Goal: Communication & Community: Answer question/provide support

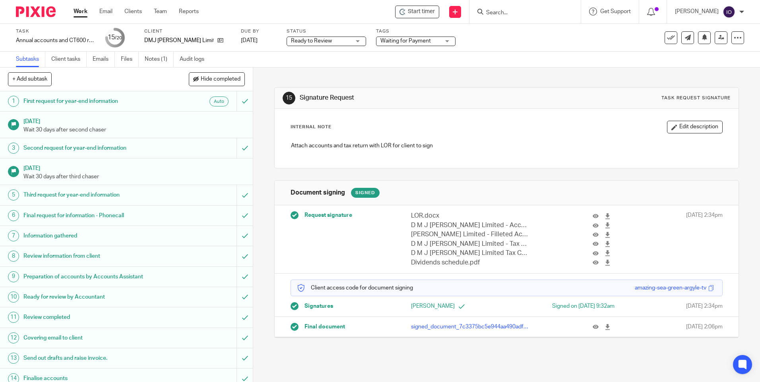
scroll to position [130, 0]
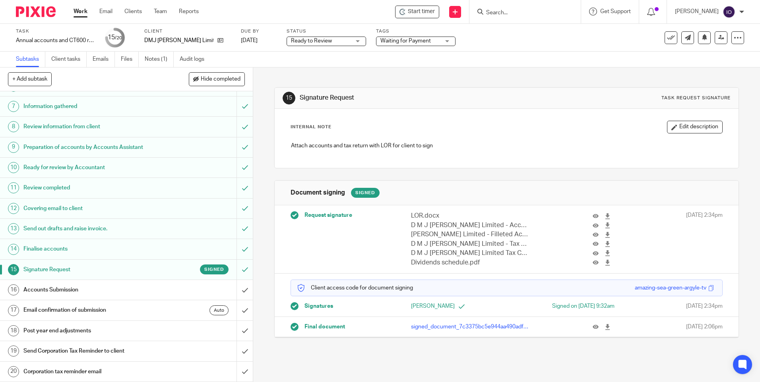
click at [484, 21] on div at bounding box center [524, 11] width 111 height 23
click at [489, 12] on input "Search" at bounding box center [521, 13] width 72 height 7
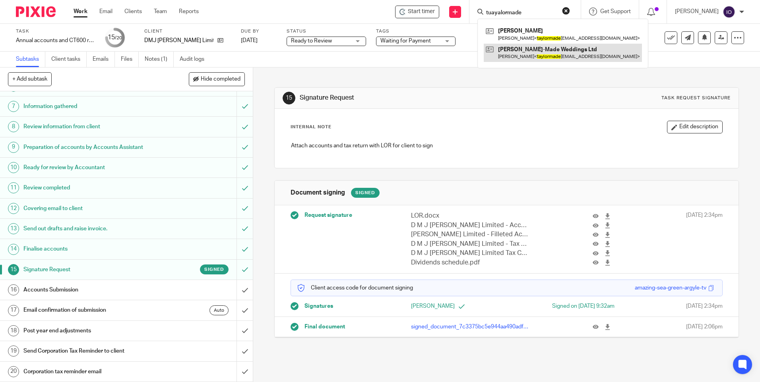
type input "tuayalormade"
click at [523, 49] on link at bounding box center [563, 53] width 158 height 18
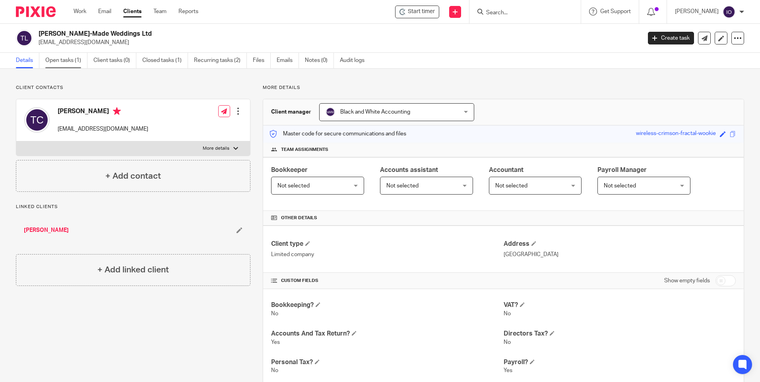
click at [69, 60] on link "Open tasks (1)" at bounding box center [66, 61] width 42 height 16
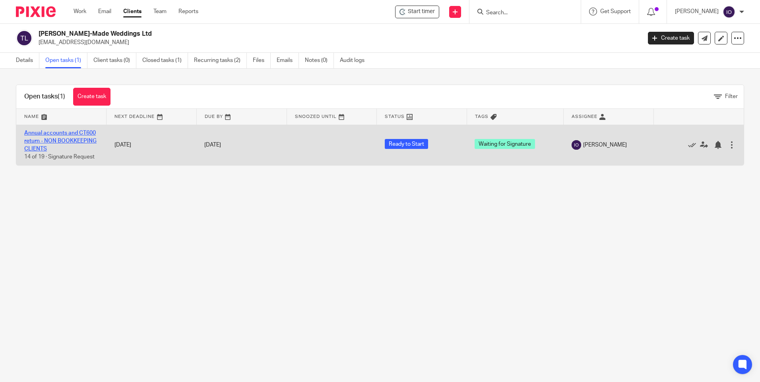
click at [74, 132] on link "Annual accounts and CT600 return - NON BOOKKEEPING CLIENTS" at bounding box center [60, 141] width 72 height 22
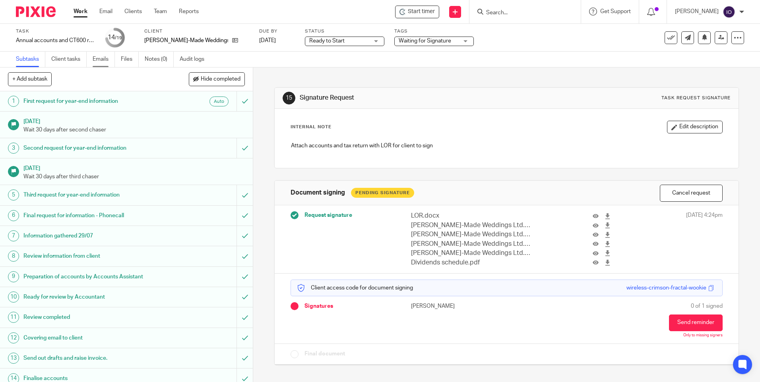
click at [94, 60] on link "Emails" at bounding box center [104, 60] width 22 height 16
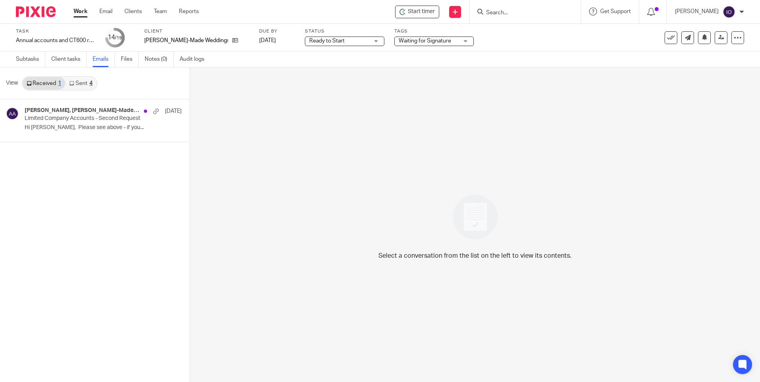
click at [83, 81] on link "Sent 4" at bounding box center [80, 83] width 31 height 13
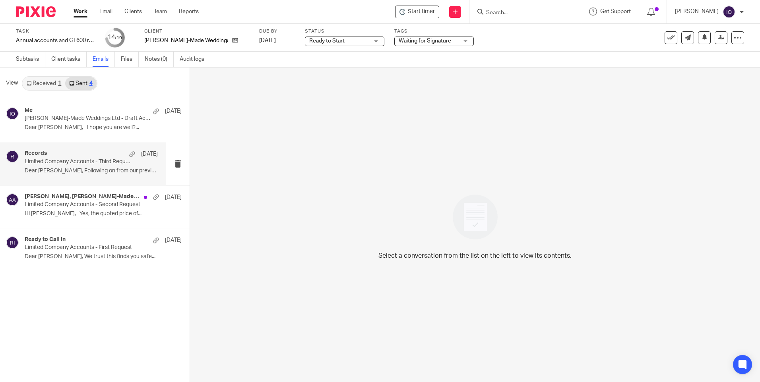
click at [58, 160] on p "Limited Company Accounts - Third Request" at bounding box center [78, 162] width 107 height 7
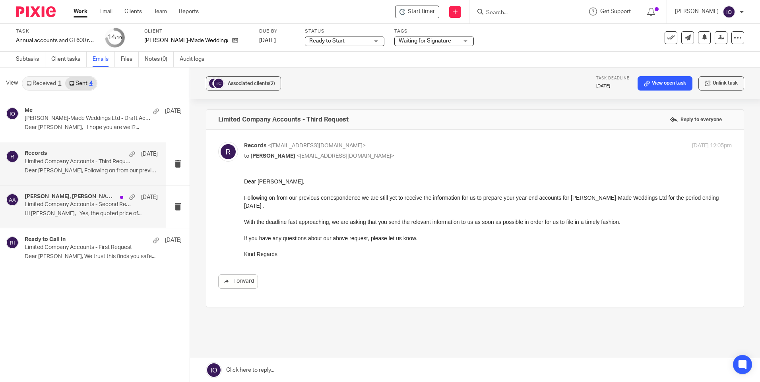
click at [68, 201] on div "Adam Abdulla, Taylor-Made Weddings 14 Mar" at bounding box center [91, 198] width 133 height 8
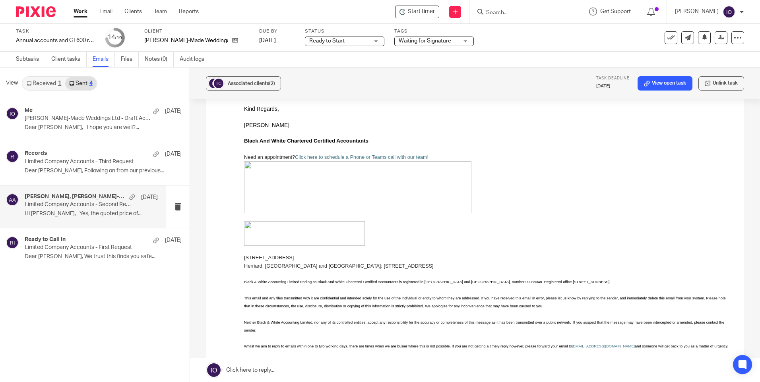
scroll to position [167, 0]
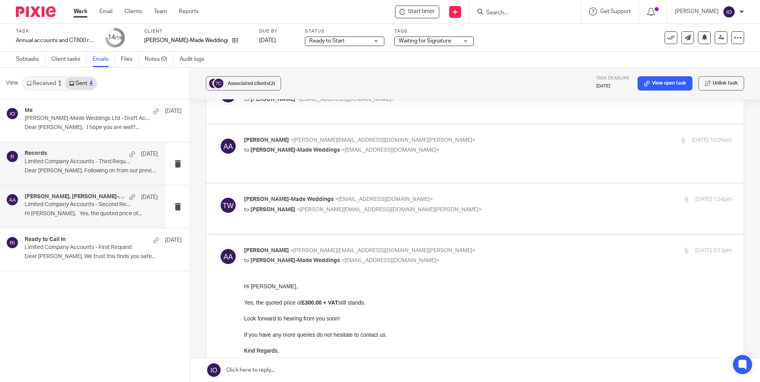
click at [95, 169] on p "Dear Taylor, Following on from our previous..." at bounding box center [91, 171] width 133 height 7
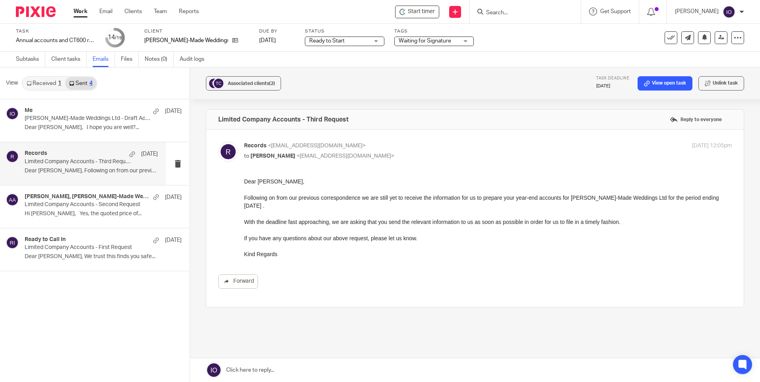
scroll to position [0, 0]
click at [71, 125] on p "Dear Taylor, I hope you are well?..." at bounding box center [91, 127] width 133 height 7
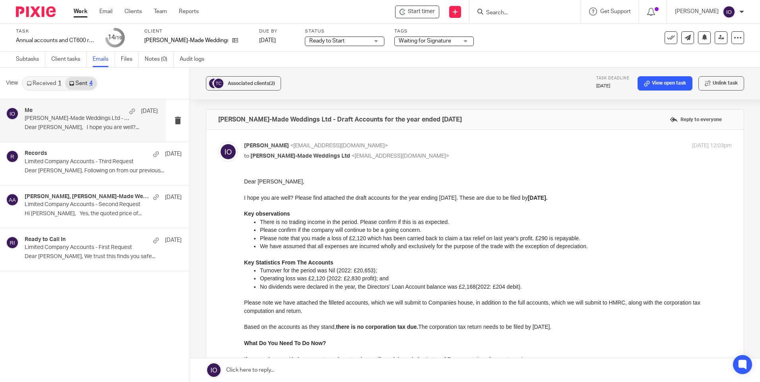
click at [35, 85] on link "Received 1" at bounding box center [44, 83] width 43 height 13
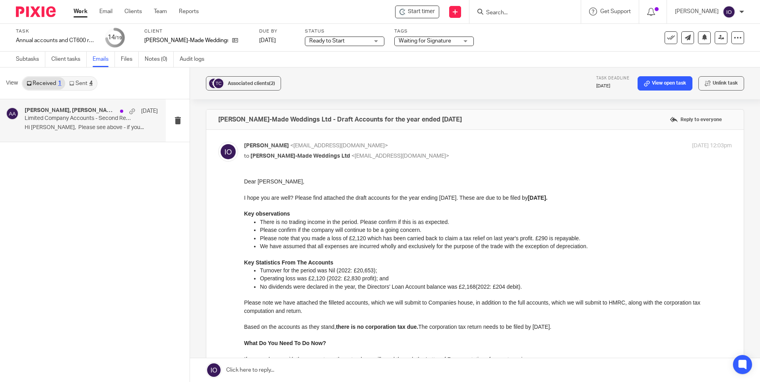
click at [73, 118] on p "Limited Company Accounts - Second Request" at bounding box center [78, 118] width 107 height 7
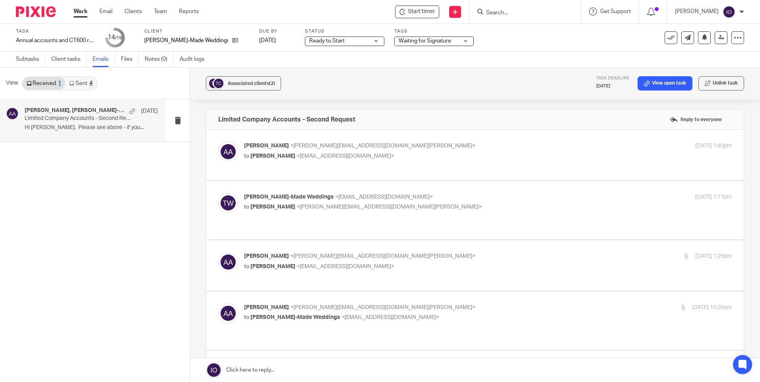
click at [268, 320] on span "Taylor-Made Weddings" at bounding box center [295, 318] width 90 height 6
checkbox input "true"
click at [321, 228] on div "Taylor-Made Weddings <taylormadeweddingplanning@gmail.com> to Adam Abdulla <ada…" at bounding box center [475, 210] width 514 height 35
click at [323, 210] on div "Taylor-Made Weddings <taylormadeweddingplanning@gmail.com> to Adam Abdulla <ada…" at bounding box center [406, 202] width 325 height 18
checkbox input "true"
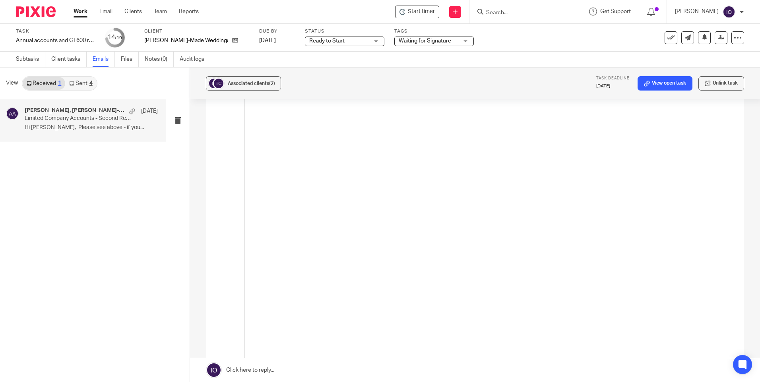
scroll to position [2544, 0]
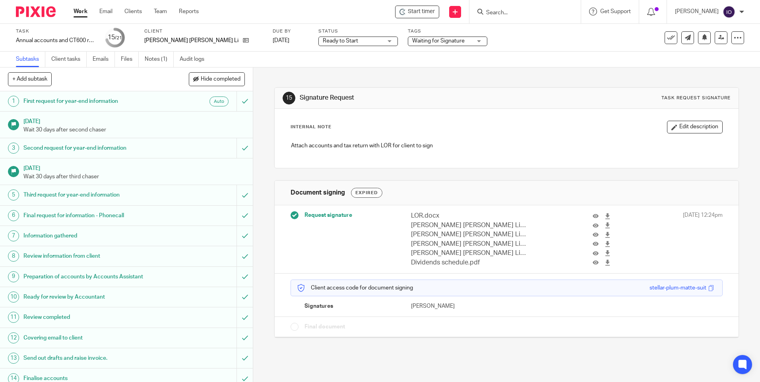
scroll to position [119, 0]
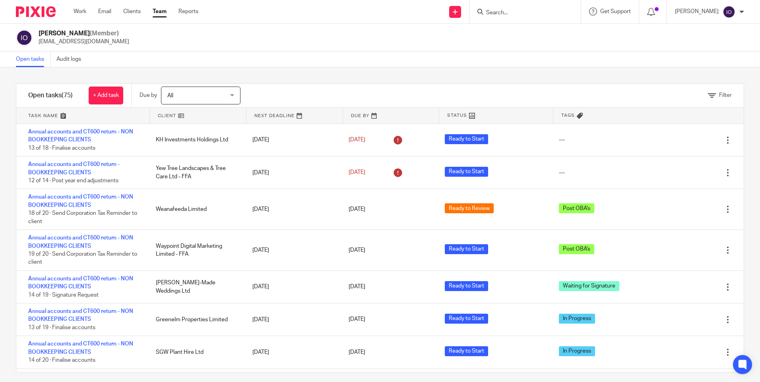
click at [500, 16] on input "Search" at bounding box center [521, 13] width 72 height 7
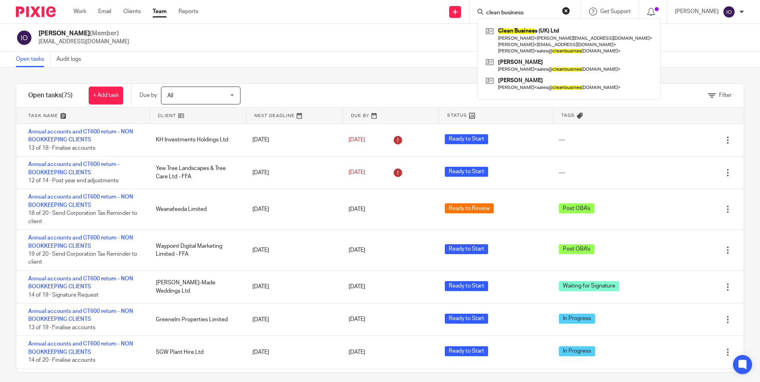
type input "clean business"
click button "submit" at bounding box center [0, 0] width 0 height 0
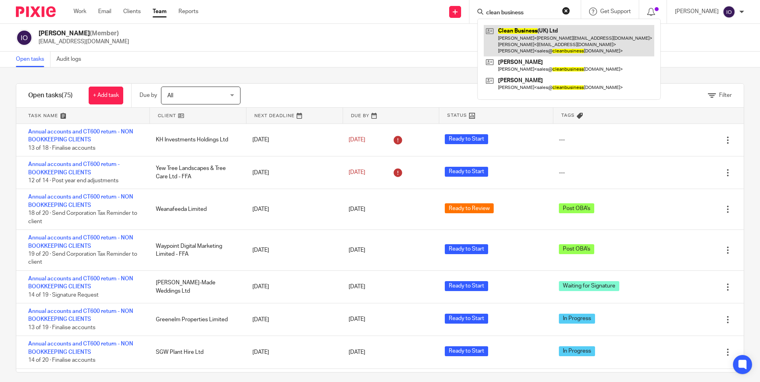
click at [527, 30] on link at bounding box center [569, 40] width 171 height 31
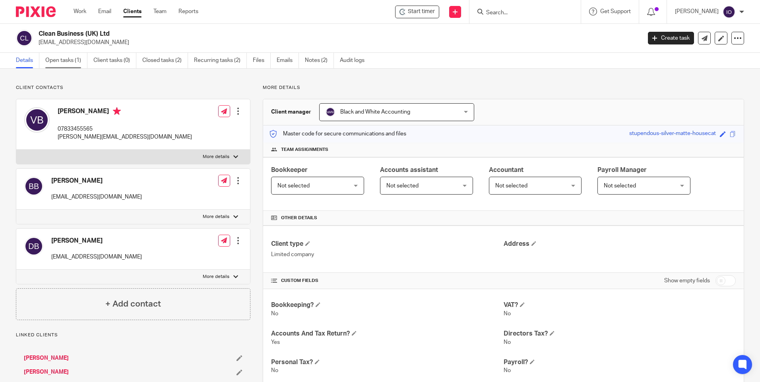
click at [72, 62] on link "Open tasks (1)" at bounding box center [66, 61] width 42 height 16
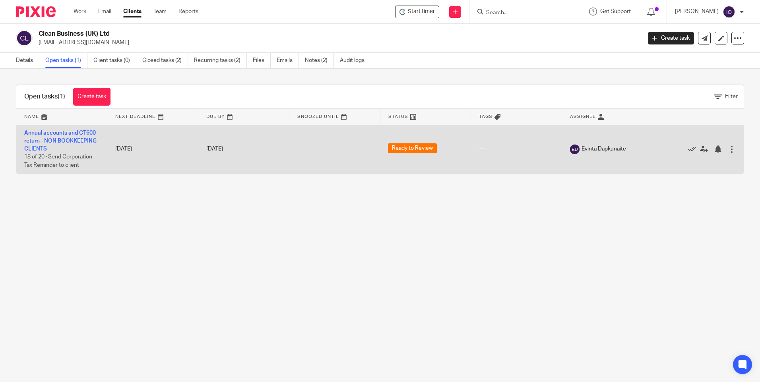
click at [67, 129] on td "Annual accounts and CT600 return - NON BOOKKEEPING CLIENTS 18 of 20 · Send Corp…" at bounding box center [61, 149] width 91 height 49
click at [60, 136] on link "Annual accounts and CT600 return - NON BOOKKEEPING CLIENTS" at bounding box center [60, 141] width 72 height 22
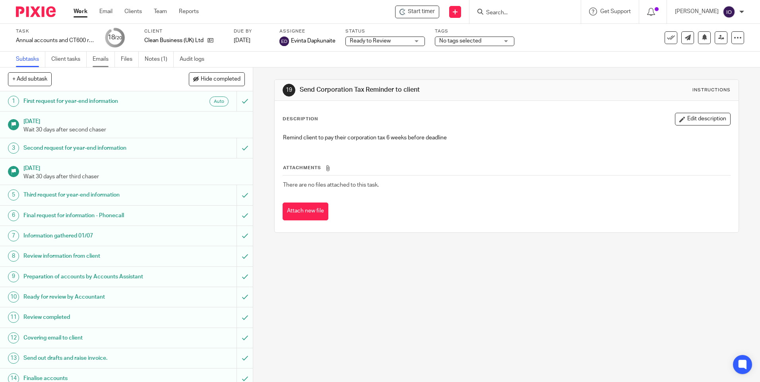
click at [107, 64] on link "Emails" at bounding box center [104, 60] width 22 height 16
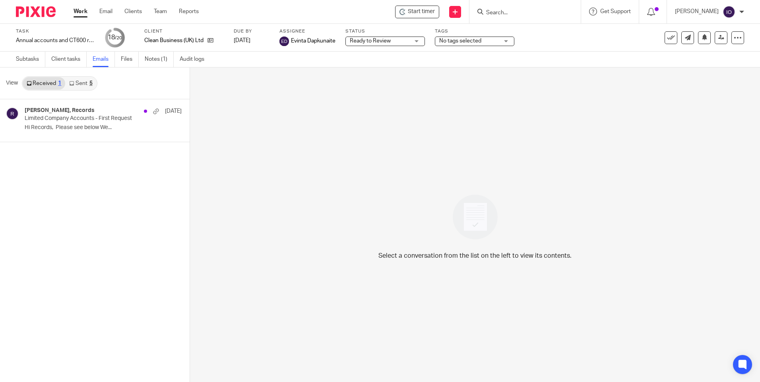
click at [80, 83] on link "Sent 5" at bounding box center [80, 83] width 31 height 13
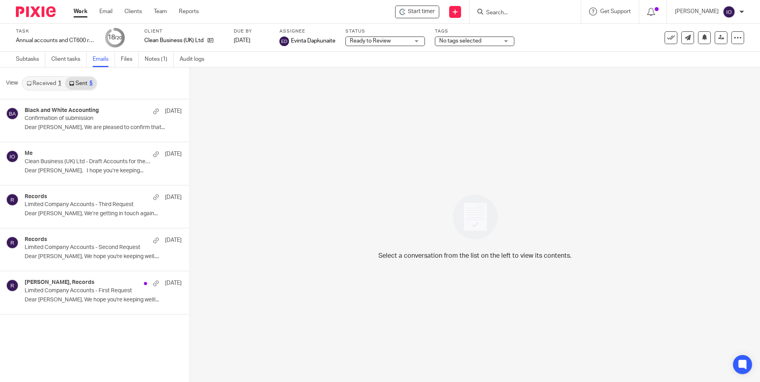
click at [50, 85] on link "Received 1" at bounding box center [44, 83] width 43 height 13
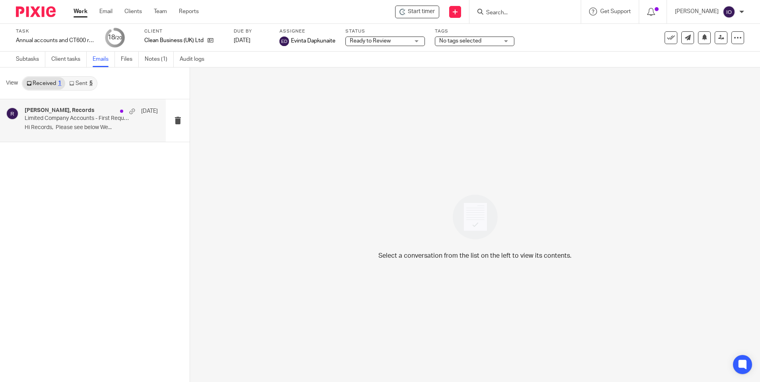
click at [64, 123] on div "Victoria Baker, Records 1 Jul Limited Company Accounts - First Request Hi Recor…" at bounding box center [91, 120] width 133 height 27
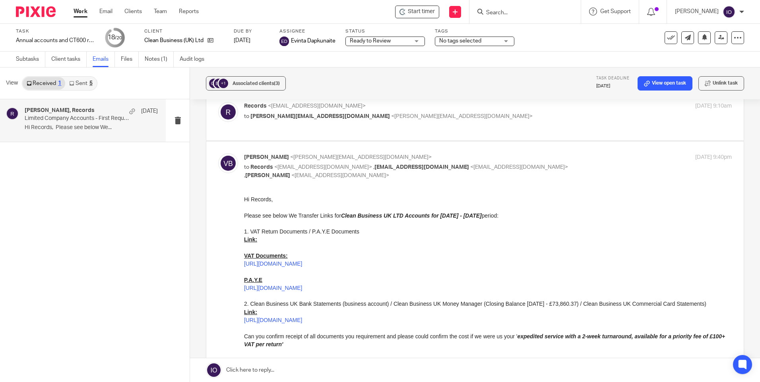
scroll to position [80, 0]
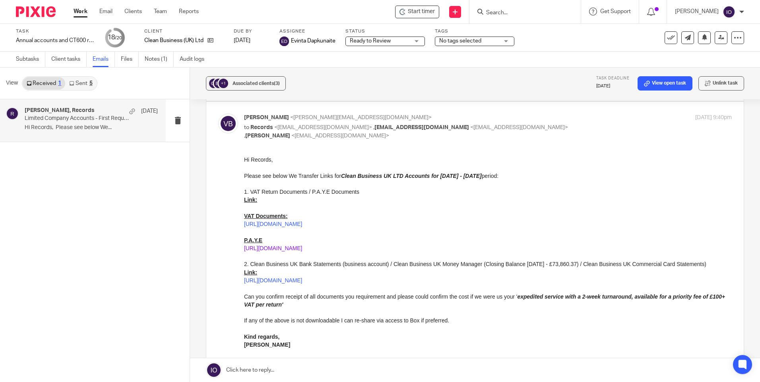
click at [283, 247] on link "https://we.tl/t-0AHYayzB1T" at bounding box center [273, 248] width 58 height 6
click at [491, 15] on input "Search" at bounding box center [521, 13] width 72 height 7
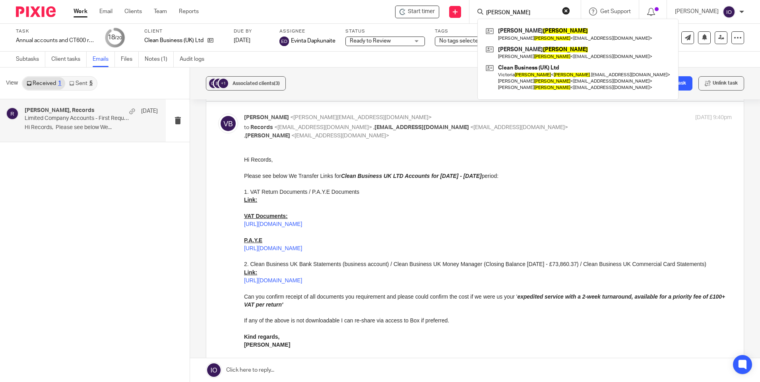
type input "baker"
click button "submit" at bounding box center [0, 0] width 0 height 0
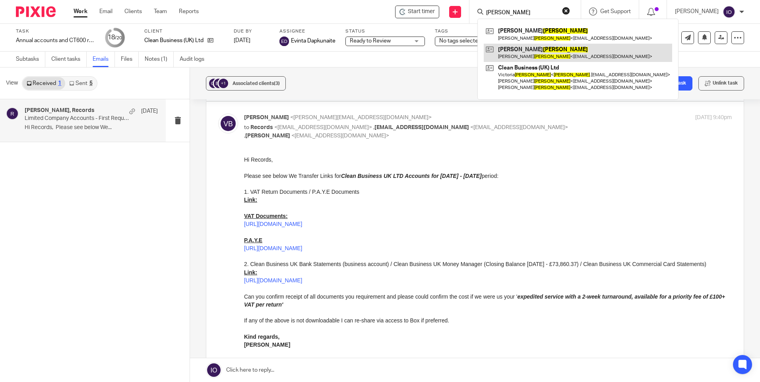
click at [506, 52] on link at bounding box center [578, 53] width 188 height 18
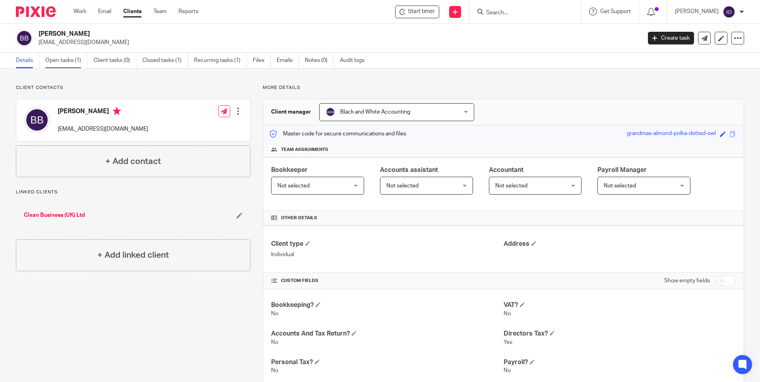
click at [62, 56] on link "Open tasks (1)" at bounding box center [66, 61] width 42 height 16
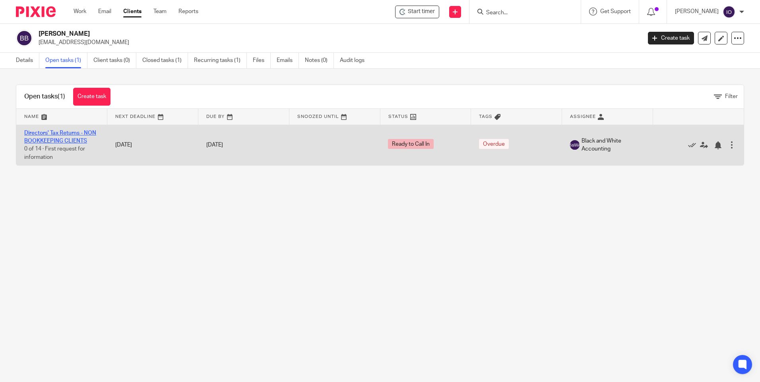
drag, startPoint x: 0, startPoint y: 0, endPoint x: 64, endPoint y: 140, distance: 153.9
click at [64, 140] on link "Directors' Tax Returns - NON BOOKKEEPING CLIENTS" at bounding box center [60, 137] width 72 height 14
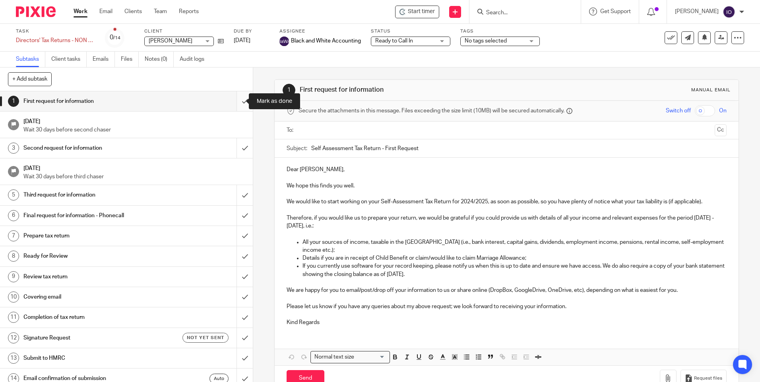
click at [239, 101] on input "submit" at bounding box center [126, 101] width 253 height 20
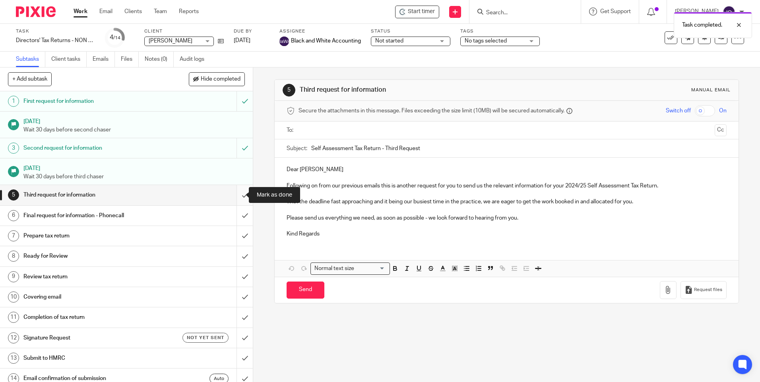
click at [238, 195] on input "submit" at bounding box center [126, 195] width 253 height 20
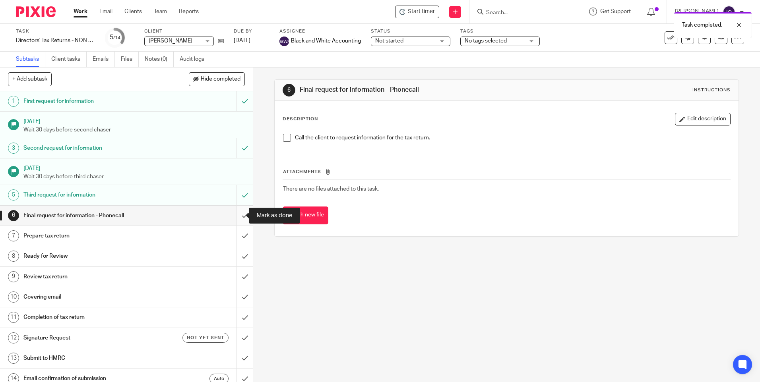
click at [236, 217] on input "submit" at bounding box center [126, 216] width 253 height 20
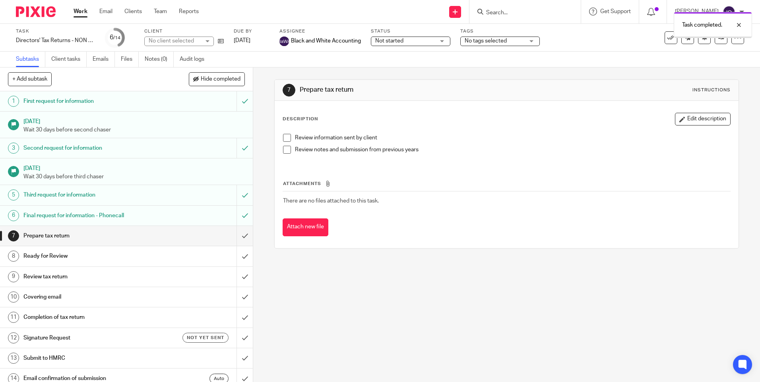
click at [237, 236] on input "submit" at bounding box center [126, 236] width 253 height 20
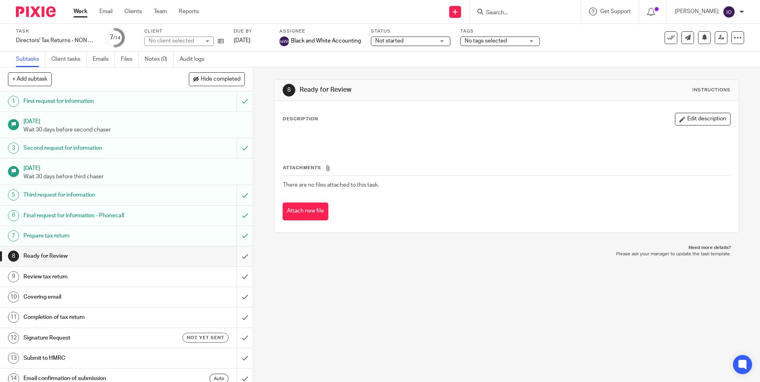
click at [238, 254] on input "submit" at bounding box center [126, 256] width 253 height 20
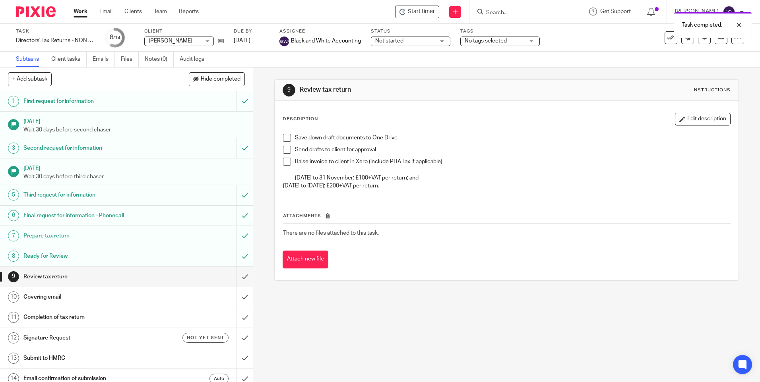
click at [285, 137] on span at bounding box center [287, 138] width 8 height 8
click at [289, 151] on span at bounding box center [287, 150] width 8 height 8
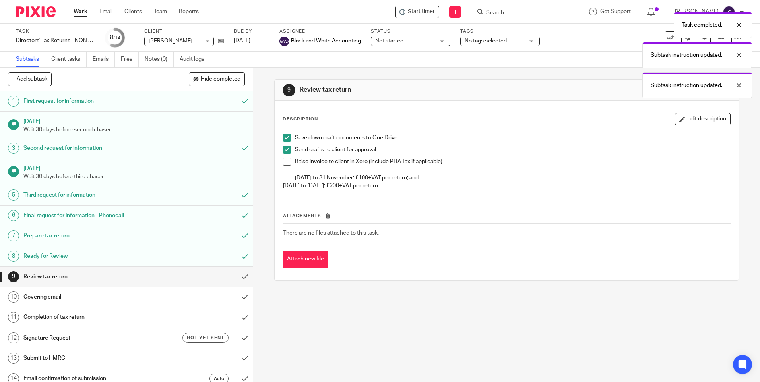
click at [281, 167] on div "Save down draft documents to One Drive Send drafts to client for approval Raise…" at bounding box center [506, 163] width 455 height 66
click at [283, 165] on span at bounding box center [287, 162] width 8 height 8
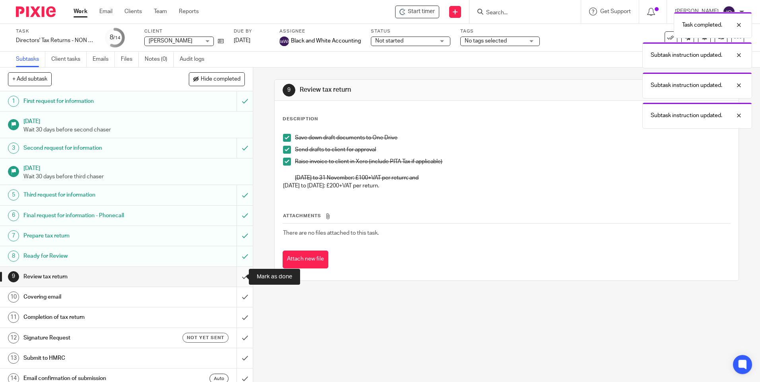
click at [238, 279] on input "submit" at bounding box center [126, 277] width 253 height 20
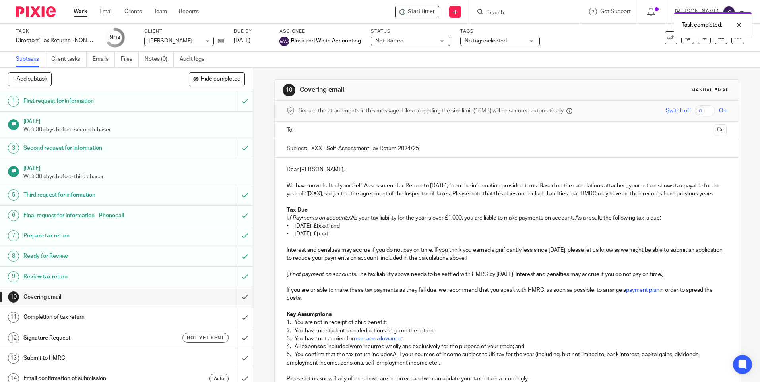
drag, startPoint x: 320, startPoint y: 147, endPoint x: 307, endPoint y: 149, distance: 12.8
click at [307, 149] on div "Subject: XXX - Self-Assessment Tax Return 2024/25" at bounding box center [507, 149] width 440 height 18
type input "Belinda Baker - Self-Assessment Tax Return 2024/25"
drag, startPoint x: 359, startPoint y: 194, endPoint x: 344, endPoint y: 195, distance: 15.5
click at [344, 195] on p "We have now drafted your Self-Assessment Tax Return to 5 April 2025, from the i…" at bounding box center [507, 190] width 440 height 16
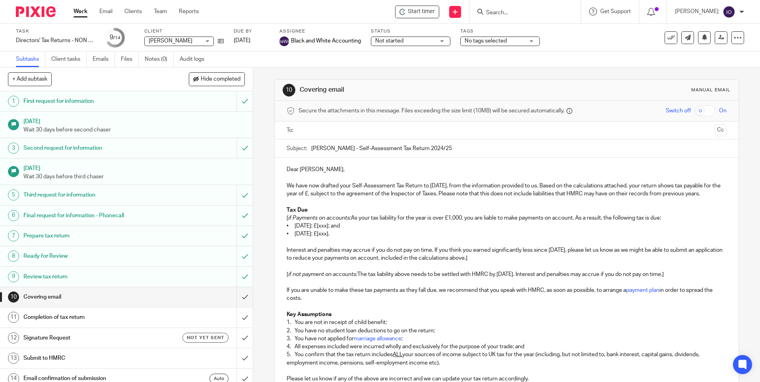
click at [345, 194] on p "We have now drafted your Self-Assessment Tax Return to 5 April 2025, from the i…" at bounding box center [507, 190] width 440 height 16
drag, startPoint x: 351, startPoint y: 225, endPoint x: 281, endPoint y: 226, distance: 69.6
click at [281, 226] on div "Dear Belinda, We have now drafted your Self-Assessment Tax Return to 5 April 20…" at bounding box center [507, 338] width 464 height 360
click at [351, 230] on p "• 31 January 2026: £[xxx]; and" at bounding box center [507, 226] width 440 height 8
click at [340, 230] on p "• [DATE]: £; and" at bounding box center [507, 226] width 440 height 8
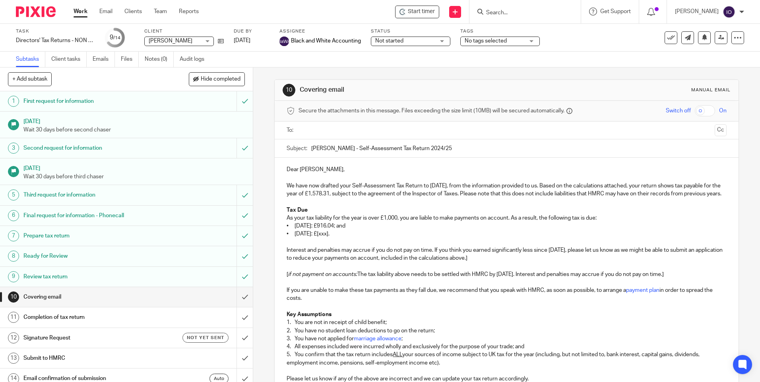
click at [343, 238] on p "• [DATE]: £[xxx]." at bounding box center [507, 234] width 440 height 8
click at [409, 258] on p "Interest and penalties may accrue if you do not pay on time. If you think you e…" at bounding box center [507, 254] width 440 height 16
click at [514, 263] on p "Interest and penalties may accrue if you do not pay on time. If you think you e…" at bounding box center [507, 254] width 440 height 16
drag, startPoint x: 282, startPoint y: 281, endPoint x: 718, endPoint y: 288, distance: 435.7
click at [718, 289] on div "Dear Belinda, We have now drafted your Self-Assessment Tax Return to 5 April 20…" at bounding box center [507, 338] width 464 height 360
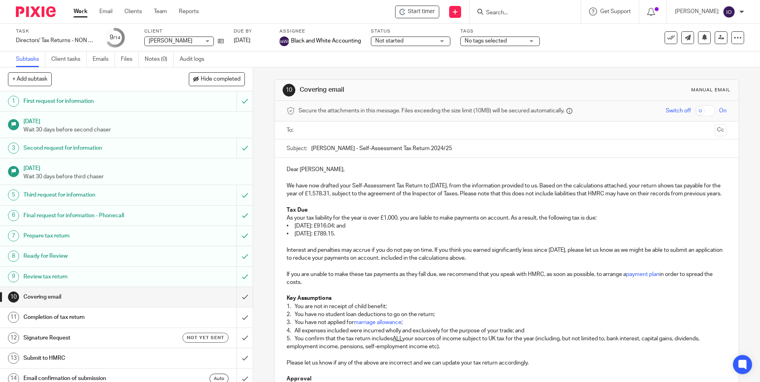
click at [293, 311] on p "1. You are not in receipt of child benefit;" at bounding box center [507, 307] width 440 height 8
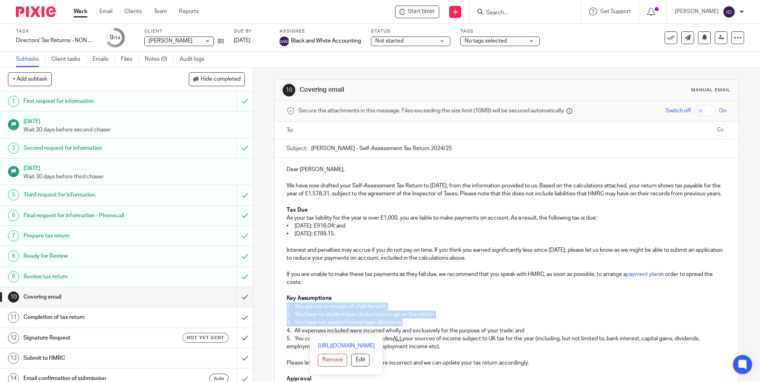
drag, startPoint x: 284, startPoint y: 313, endPoint x: 441, endPoint y: 332, distance: 158.1
click at [441, 332] on div "Dear Belinda, We have now drafted your Self-Assessment Tax Return to 5 April 20…" at bounding box center [507, 330] width 464 height 344
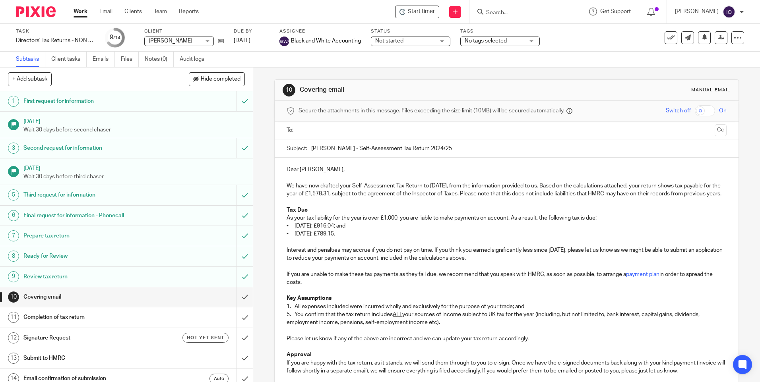
click at [283, 323] on div "Dear Belinda, We have now drafted your Self-Assessment Tax Return to 5 April 20…" at bounding box center [507, 318] width 464 height 320
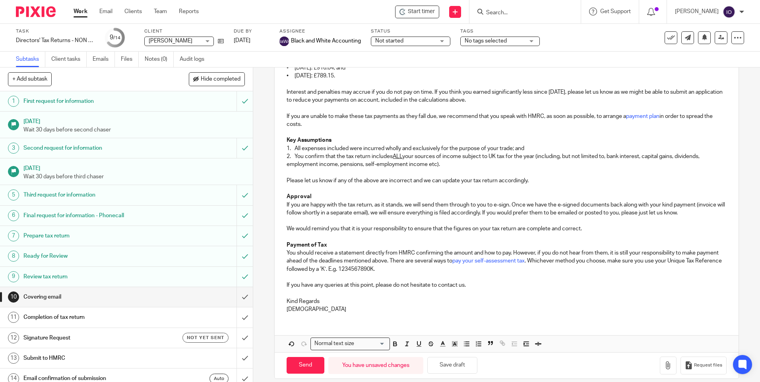
scroll to position [159, 0]
click at [444, 373] on button "Save draft" at bounding box center [452, 365] width 50 height 17
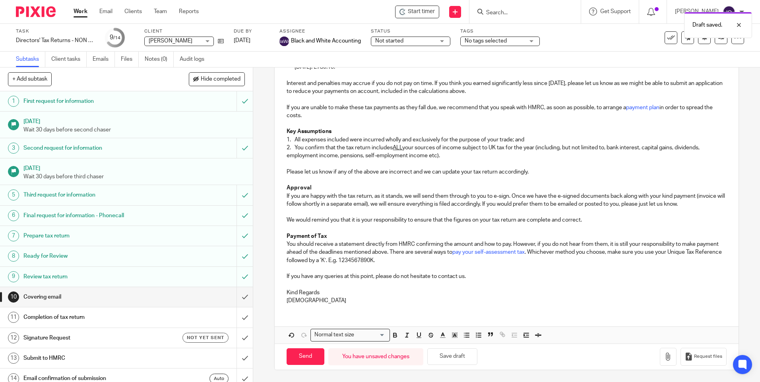
scroll to position [175, 0]
click at [664, 357] on icon "button" at bounding box center [668, 357] width 8 height 8
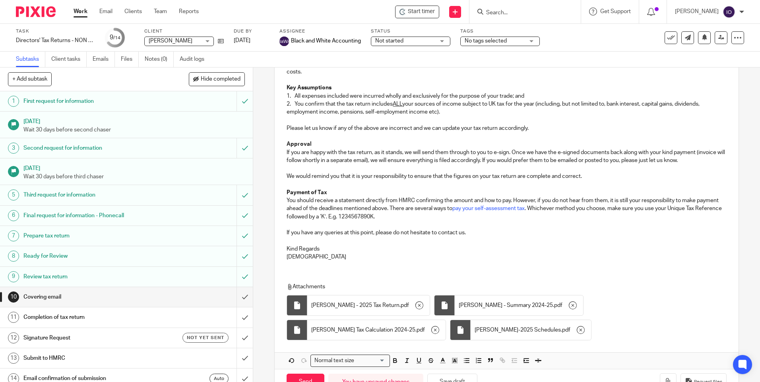
scroll to position [244, 0]
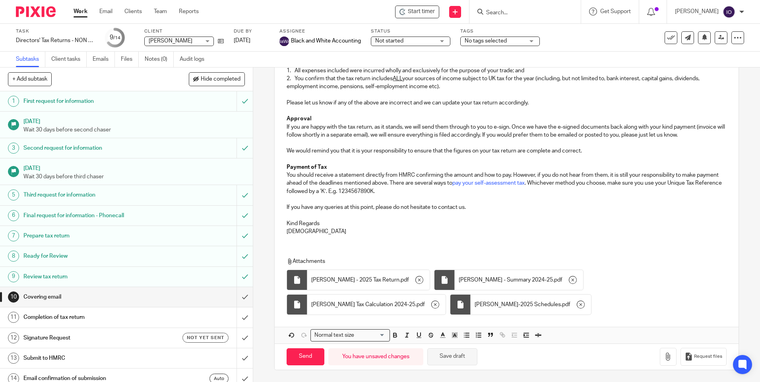
click at [445, 361] on button "Save draft" at bounding box center [452, 357] width 50 height 17
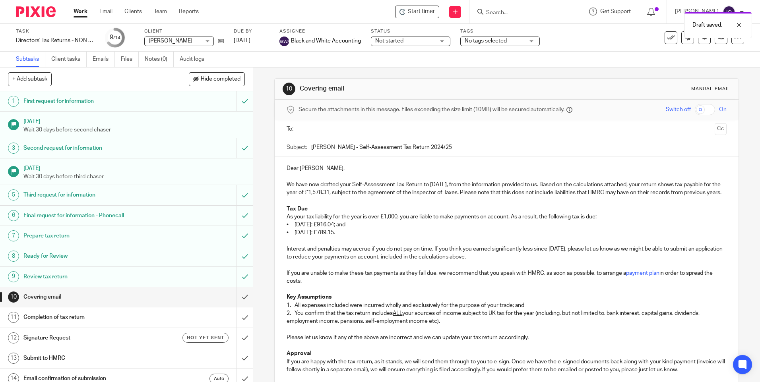
scroll to position [0, 0]
click at [322, 137] on ul at bounding box center [506, 130] width 415 height 13
click at [326, 136] on ul at bounding box center [506, 130] width 415 height 13
click at [328, 131] on input "text" at bounding box center [506, 130] width 410 height 9
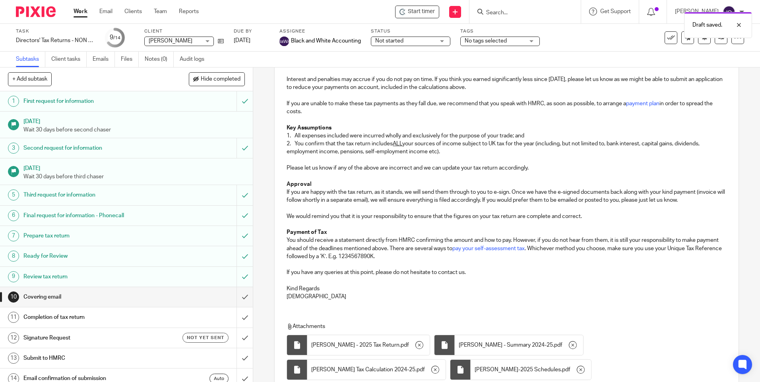
scroll to position [246, 0]
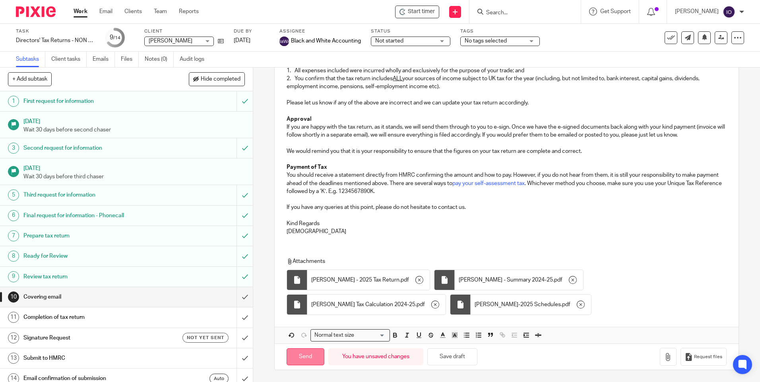
click at [302, 361] on input "Send" at bounding box center [306, 357] width 38 height 17
type input "Sent"
click at [502, 41] on span "No tags selected" at bounding box center [486, 41] width 42 height 6
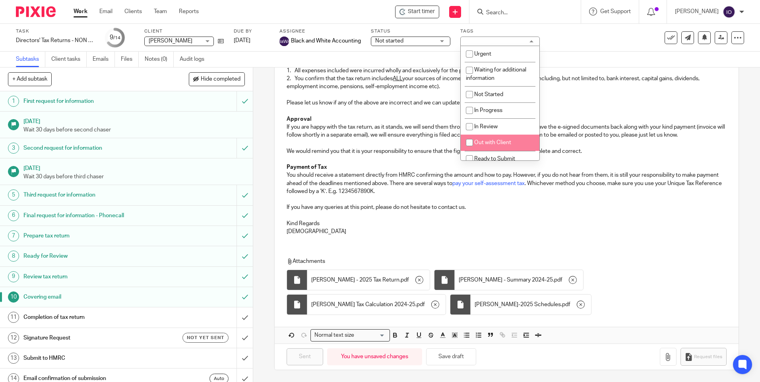
click at [507, 144] on span "Out with Client" at bounding box center [492, 143] width 37 height 6
checkbox input "true"
click at [574, 205] on p "If you have any queries at this point, please do not hesitate to contact us." at bounding box center [507, 208] width 440 height 8
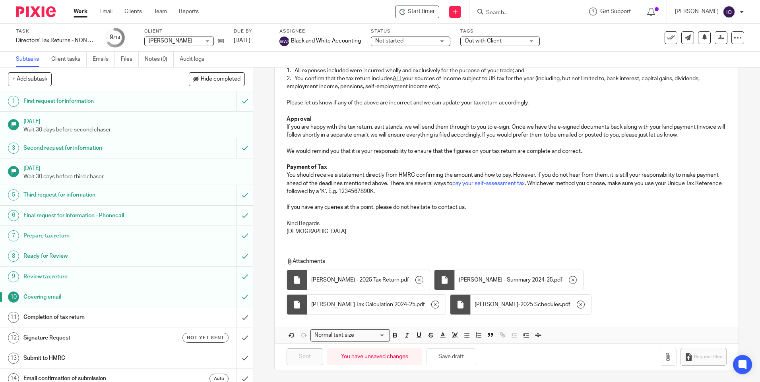
click at [368, 159] on p at bounding box center [507, 159] width 440 height 8
click at [504, 16] on input "Search" at bounding box center [521, 13] width 72 height 7
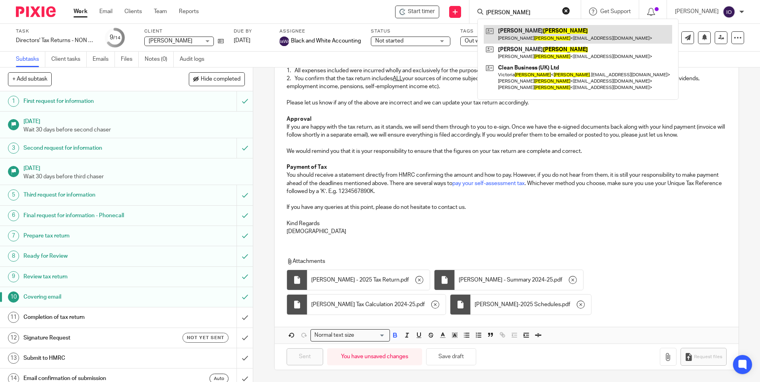
type input "baker"
click at [501, 32] on link at bounding box center [578, 34] width 188 height 18
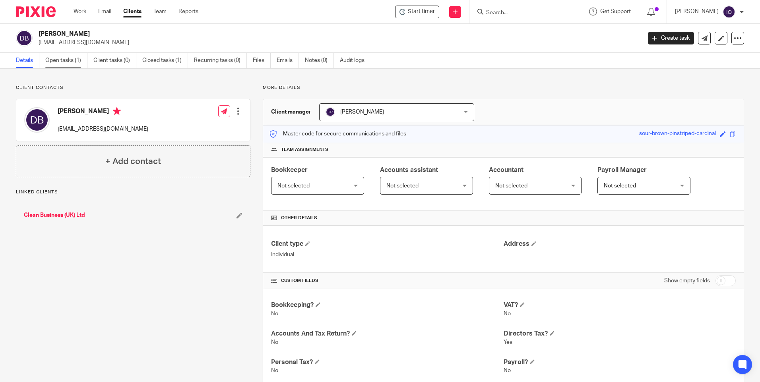
click at [67, 62] on link "Open tasks (1)" at bounding box center [66, 61] width 42 height 16
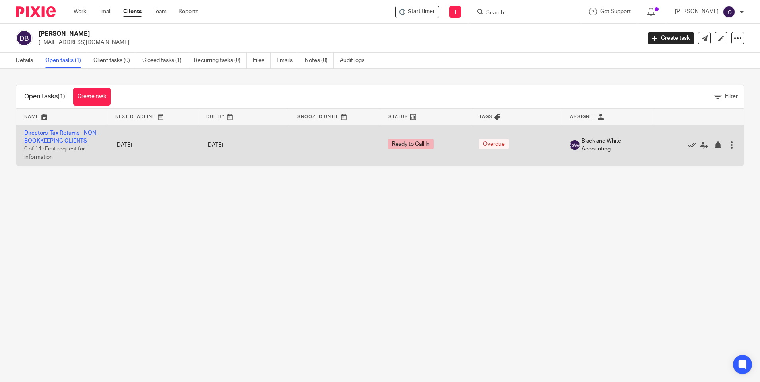
click at [67, 133] on link "Directors' Tax Returns - NON BOOKKEEPING CLIENTS" at bounding box center [60, 137] width 72 height 14
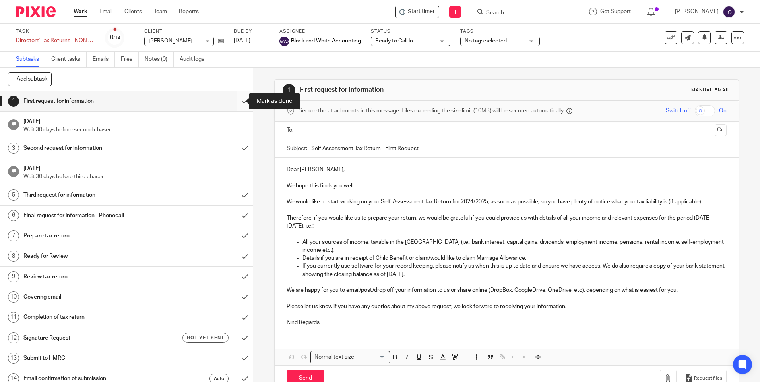
click at [236, 97] on input "submit" at bounding box center [126, 101] width 253 height 20
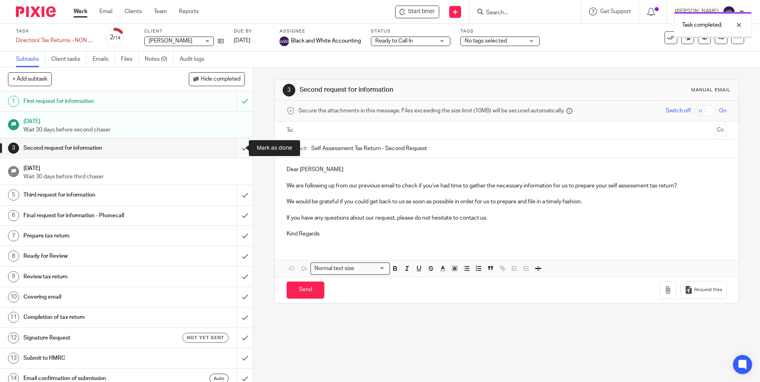
click at [237, 147] on input "submit" at bounding box center [126, 148] width 253 height 20
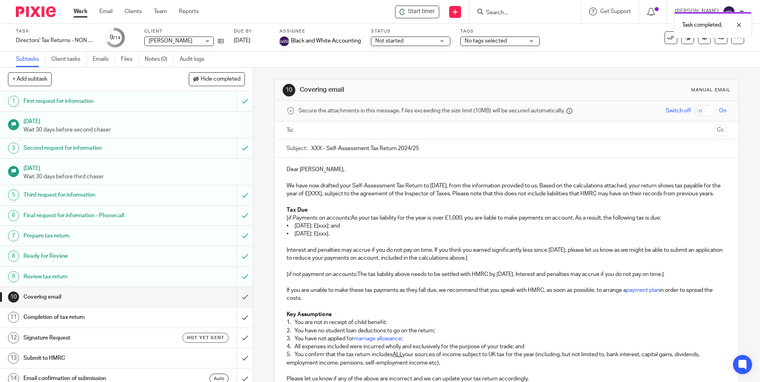
click at [196, 273] on div "Review tax return" at bounding box center [126, 277] width 206 height 12
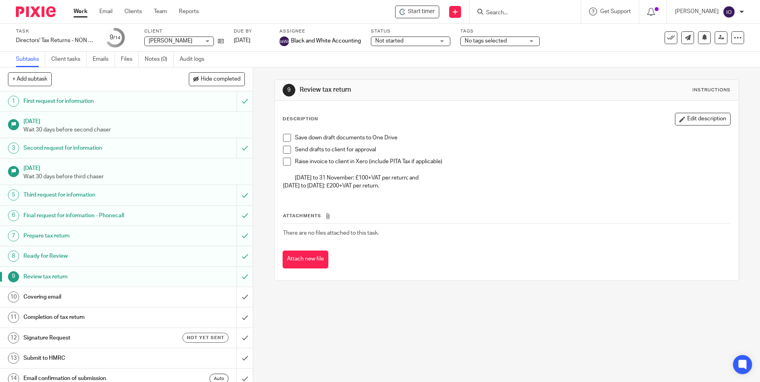
click at [286, 138] on span at bounding box center [287, 138] width 8 height 8
click at [287, 157] on li "Send drafts to client for approval" at bounding box center [506, 152] width 447 height 12
click at [283, 155] on li "Send drafts to client for approval" at bounding box center [506, 152] width 447 height 12
click at [283, 150] on span at bounding box center [287, 150] width 8 height 8
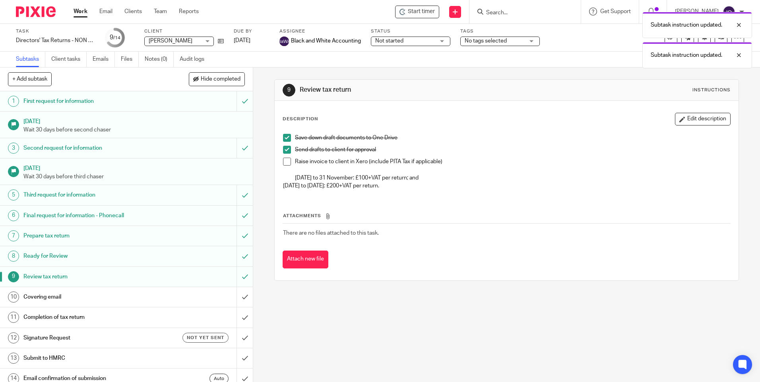
click at [287, 160] on span at bounding box center [287, 162] width 8 height 8
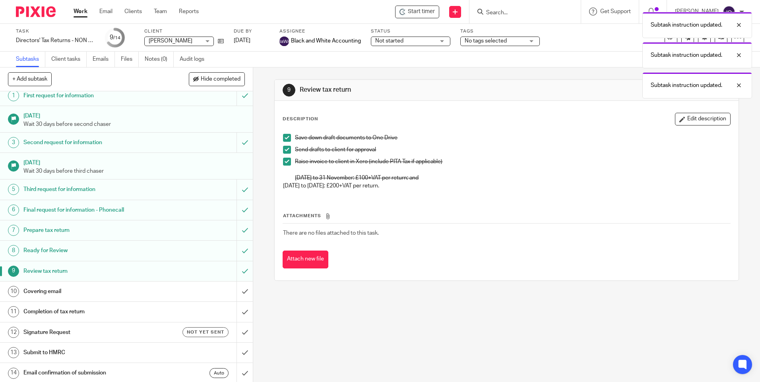
scroll to position [7, 0]
click at [45, 289] on h1 "Covering email" at bounding box center [91, 290] width 137 height 12
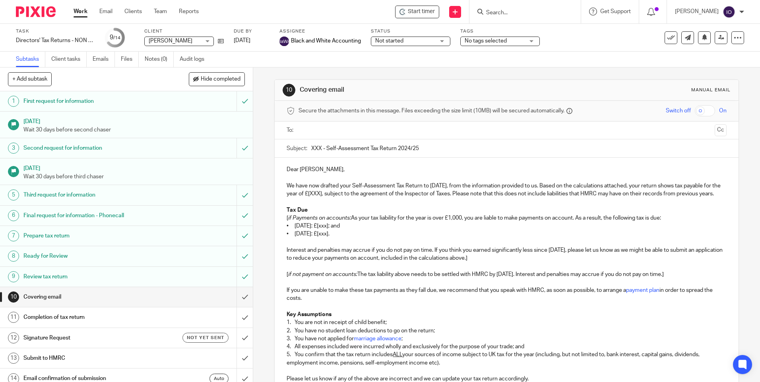
drag, startPoint x: 320, startPoint y: 149, endPoint x: 308, endPoint y: 148, distance: 12.0
click at [308, 148] on div "Subject: XXX - Self-Assessment Tax Return 2024/25" at bounding box center [507, 149] width 440 height 18
type input "[PERSON_NAME] - Self-Assessment Tax Return 2024/25"
click at [420, 166] on p "Dear [PERSON_NAME]," at bounding box center [507, 170] width 440 height 8
drag, startPoint x: 359, startPoint y: 194, endPoint x: 345, endPoint y: 194, distance: 13.9
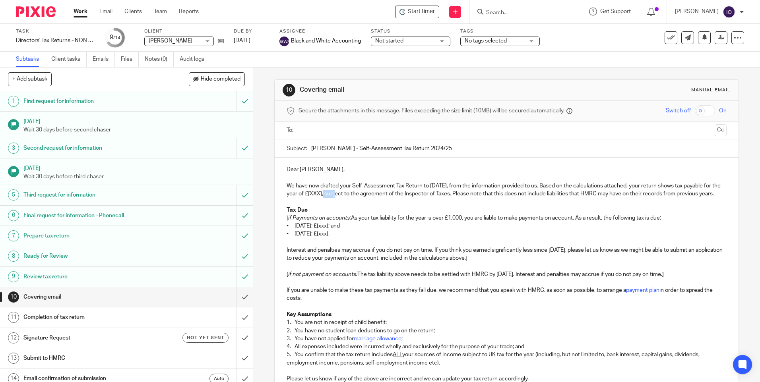
click at [345, 194] on p "We have now drafted your Self-Assessment Tax Return to [DATE], from the informa…" at bounding box center [507, 190] width 440 height 16
click at [343, 194] on p "We have now drafted your Self-Assessment Tax Return to [DATE], from the informa…" at bounding box center [507, 190] width 440 height 16
drag, startPoint x: 351, startPoint y: 226, endPoint x: 278, endPoint y: 226, distance: 73.1
click at [278, 226] on div "Dear [PERSON_NAME], We have now drafted your Self-Assessment Tax Return to [DAT…" at bounding box center [507, 338] width 464 height 360
click at [352, 230] on p "• [DATE]: £[xxx]; and" at bounding box center [507, 226] width 440 height 8
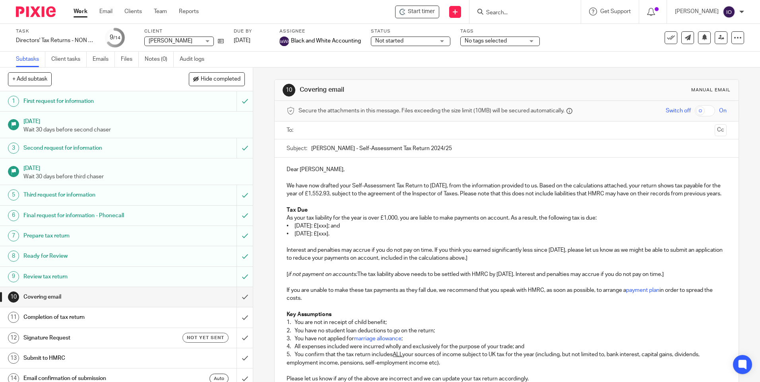
drag, startPoint x: 353, startPoint y: 235, endPoint x: 340, endPoint y: 234, distance: 12.4
click at [340, 230] on p "• [DATE]: £[xxx]; and" at bounding box center [507, 226] width 440 height 8
drag, startPoint x: 342, startPoint y: 244, endPoint x: 329, endPoint y: 245, distance: 13.2
click at [329, 238] on p "• [DATE]: £[xxx]." at bounding box center [507, 234] width 440 height 8
click at [510, 263] on p "Interest and penalties may accrue if you do not pay on time. If you think you e…" at bounding box center [507, 254] width 440 height 16
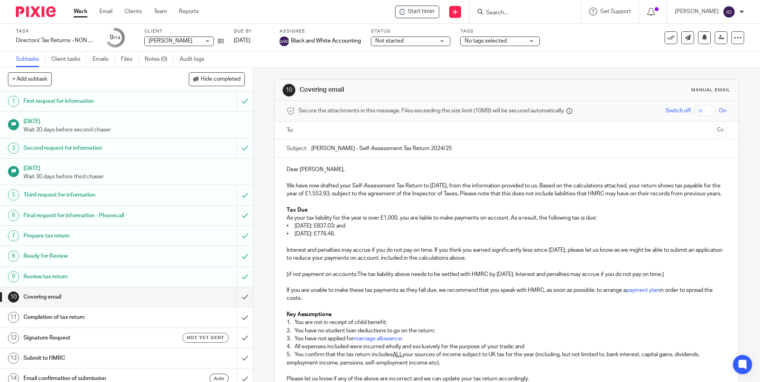
drag, startPoint x: 279, startPoint y: 280, endPoint x: 811, endPoint y: 280, distance: 531.5
click at [760, 280] on html "Work Email Clients Team Reports Work Email Clients Team Reports Settings Start …" at bounding box center [380, 191] width 760 height 382
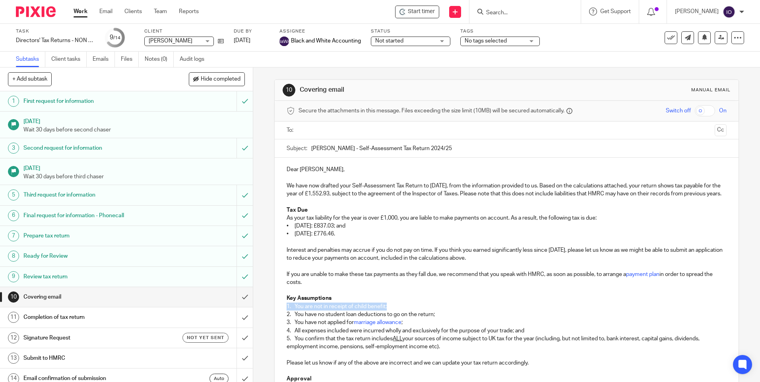
drag, startPoint x: 283, startPoint y: 312, endPoint x: 446, endPoint y: 316, distance: 163.0
click at [446, 316] on div "Dear [PERSON_NAME], We have now drafted your Self-Assessment Tax Return to [DAT…" at bounding box center [507, 330] width 464 height 344
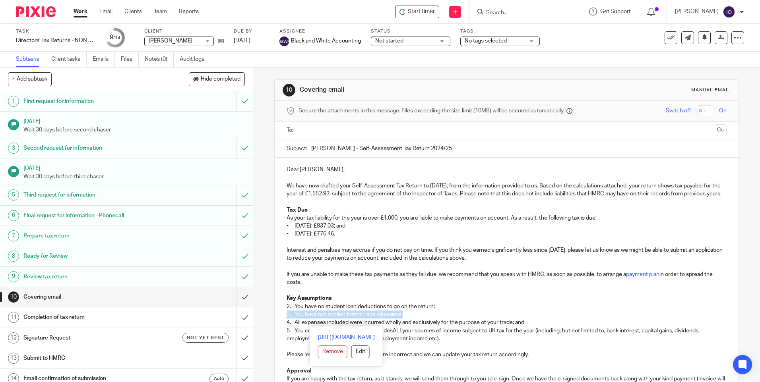
drag, startPoint x: 282, startPoint y: 322, endPoint x: 415, endPoint y: 326, distance: 133.6
click at [415, 326] on div "Dear [PERSON_NAME], We have now drafted your Self-Assessment Tax Return to [DAT…" at bounding box center [507, 326] width 464 height 336
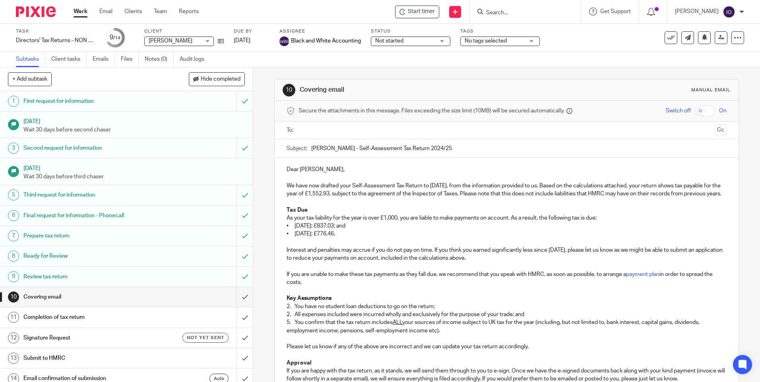
click at [287, 311] on p "2. You have no student loan deductions to go on the return;" at bounding box center [507, 307] width 440 height 8
click at [287, 332] on p "5. You confirm that the tax return includes ALL your sources of income subject …" at bounding box center [507, 327] width 440 height 16
click at [439, 319] on p "2. All expenses included were incurred wholly and exclusively for the purpose o…" at bounding box center [507, 315] width 440 height 8
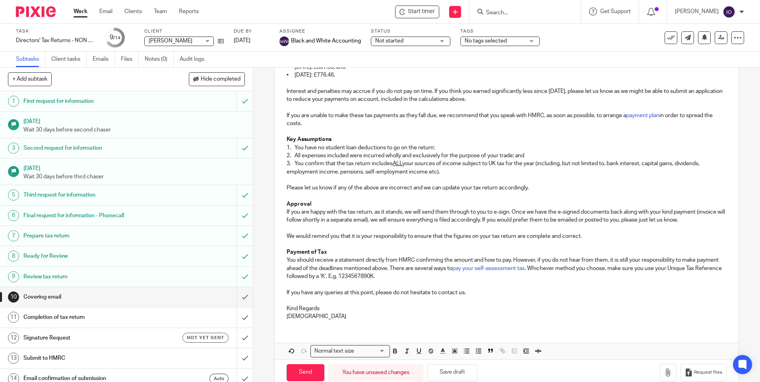
scroll to position [183, 0]
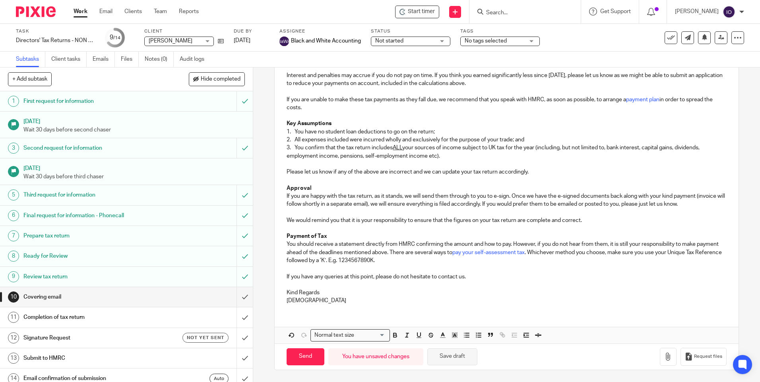
click at [452, 358] on button "Save draft" at bounding box center [452, 357] width 50 height 17
click at [664, 355] on icon "button" at bounding box center [668, 357] width 8 height 8
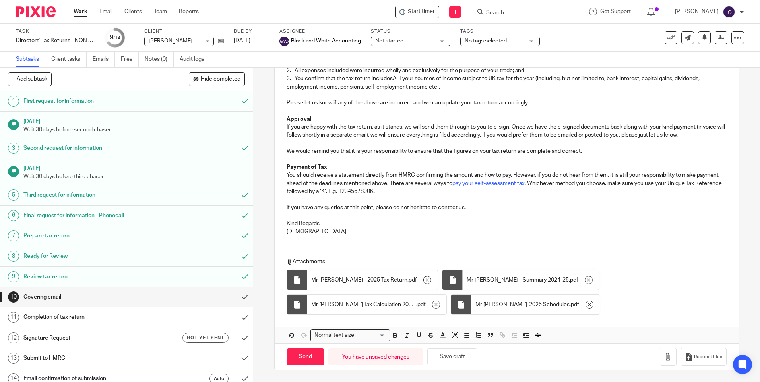
scroll to position [252, 0]
click at [448, 358] on button "Save draft" at bounding box center [452, 357] width 50 height 17
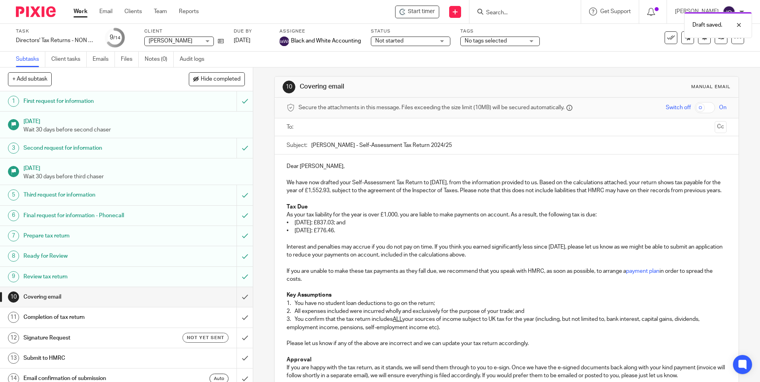
scroll to position [0, 0]
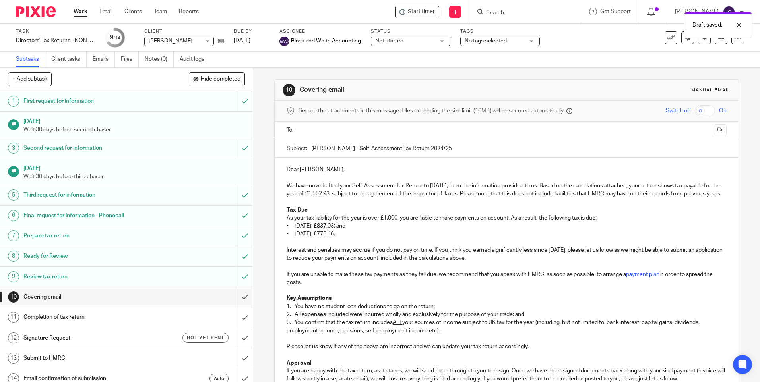
click at [334, 129] on input "text" at bounding box center [506, 130] width 410 height 9
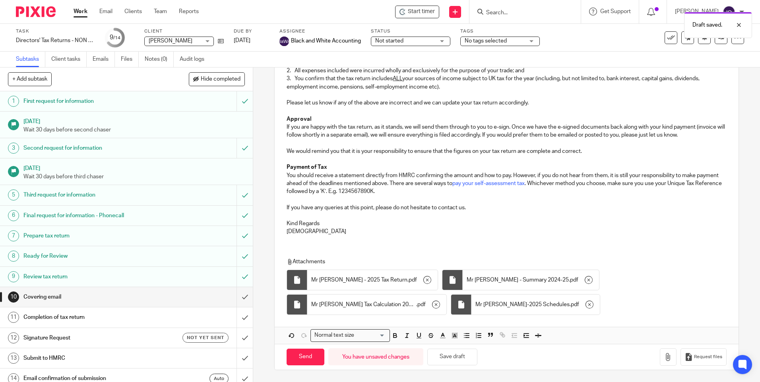
scroll to position [254, 0]
click at [452, 355] on button "Save draft" at bounding box center [452, 357] width 50 height 17
click at [309, 350] on input "Send" at bounding box center [306, 357] width 38 height 17
type input "Sent"
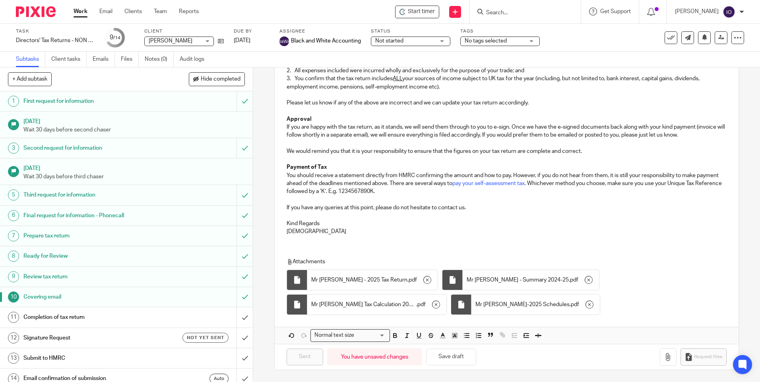
click at [431, 44] on span "Not started" at bounding box center [405, 41] width 60 height 8
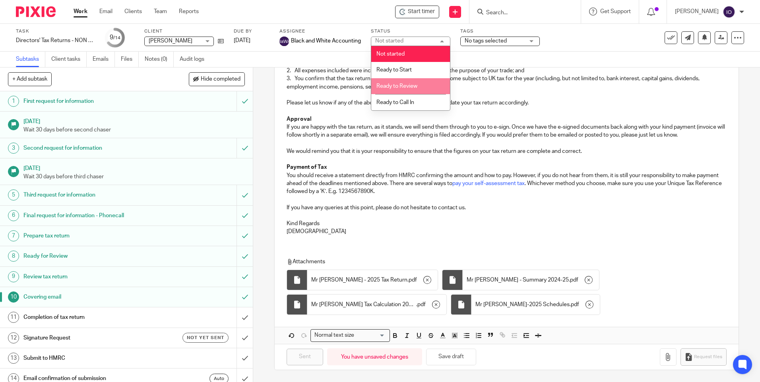
click at [403, 85] on span "Ready to Review" at bounding box center [396, 86] width 41 height 6
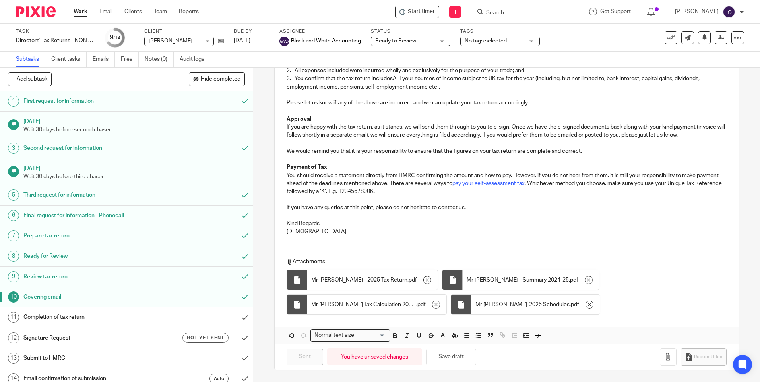
drag, startPoint x: 501, startPoint y: 38, endPoint x: 494, endPoint y: 52, distance: 16.0
click at [500, 40] on span "No tags selected" at bounding box center [486, 41] width 42 height 6
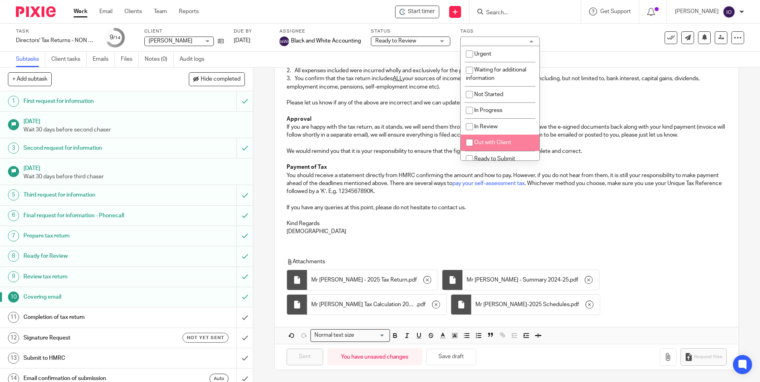
click at [509, 143] on span "Out with Client" at bounding box center [492, 143] width 37 height 6
checkbox input "true"
click at [638, 184] on p "You should receive a statement directly from HMRC confirming the amount and how…" at bounding box center [507, 184] width 440 height 24
